Goal: Task Accomplishment & Management: Use online tool/utility

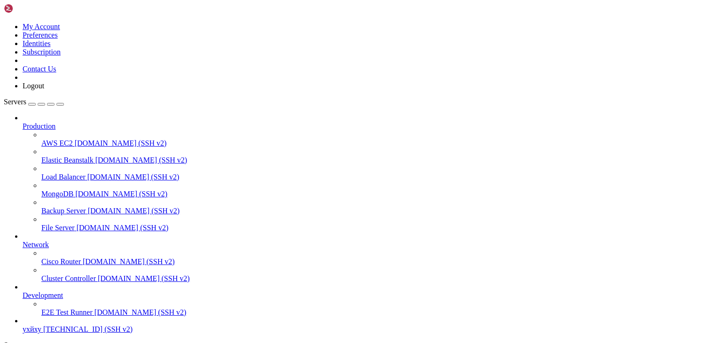
scroll to position [36, 0]
click at [32, 325] on span "ухйху" at bounding box center [32, 329] width 19 height 8
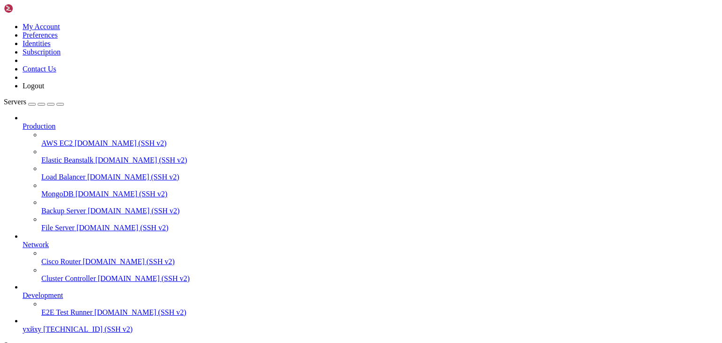
type input "/root"
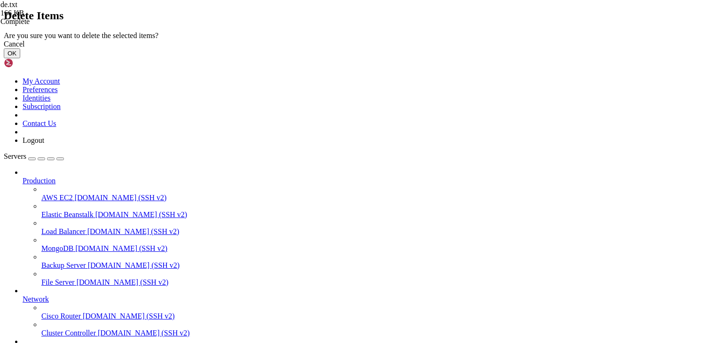
click at [20, 58] on button "OK" at bounding box center [12, 53] width 16 height 10
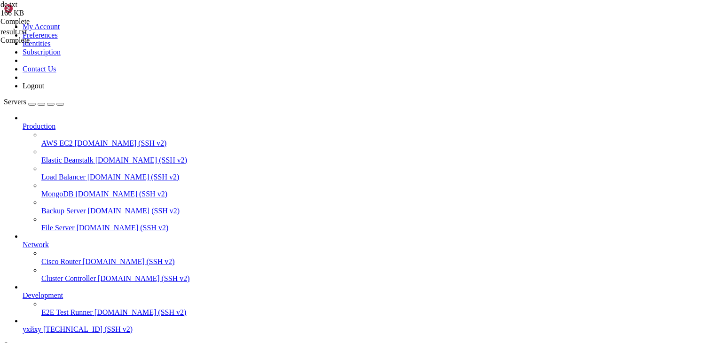
drag, startPoint x: 240, startPoint y: 266, endPoint x: 466, endPoint y: 299, distance: 229.0
click at [466, 298] on div at bounding box center [361, 171] width 722 height 343
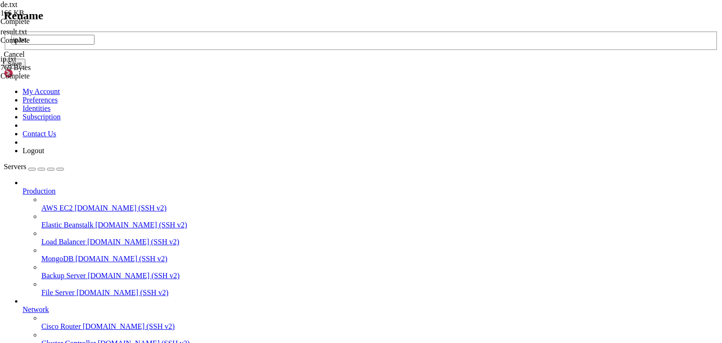
click at [94, 45] on input "ip.txt" at bounding box center [52, 40] width 83 height 10
type input "result.txt"
click at [25, 69] on button "Save" at bounding box center [15, 64] width 22 height 10
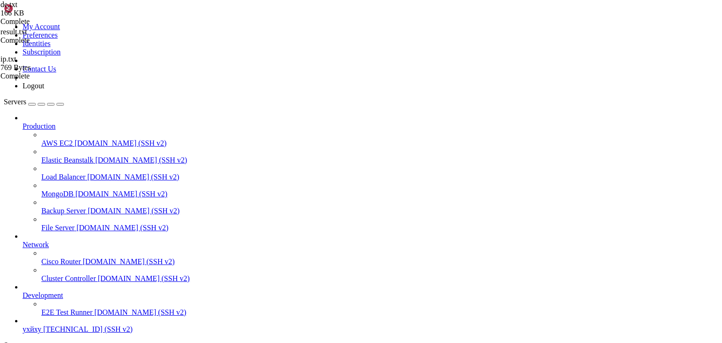
drag, startPoint x: 602, startPoint y: 819, endPoint x: 607, endPoint y: 830, distance: 12.0
